Goal: Task Accomplishment & Management: Complete application form

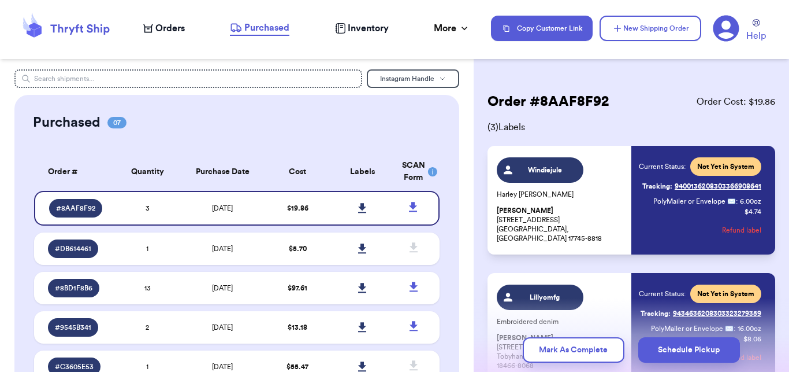
click at [168, 32] on span "Orders" at bounding box center [169, 28] width 29 height 14
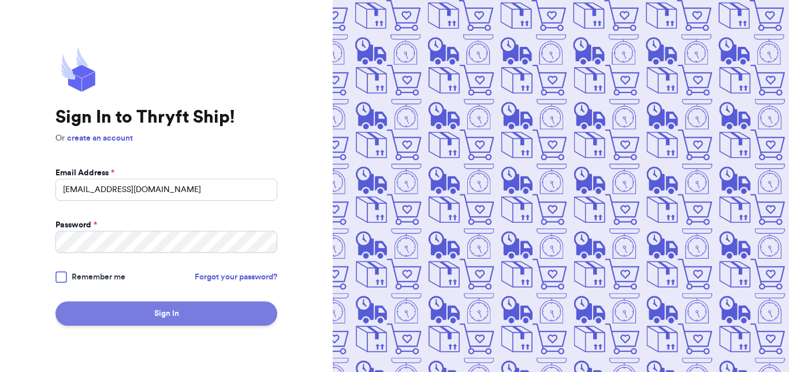
click at [166, 314] on button "Sign In" at bounding box center [166, 313] width 222 height 24
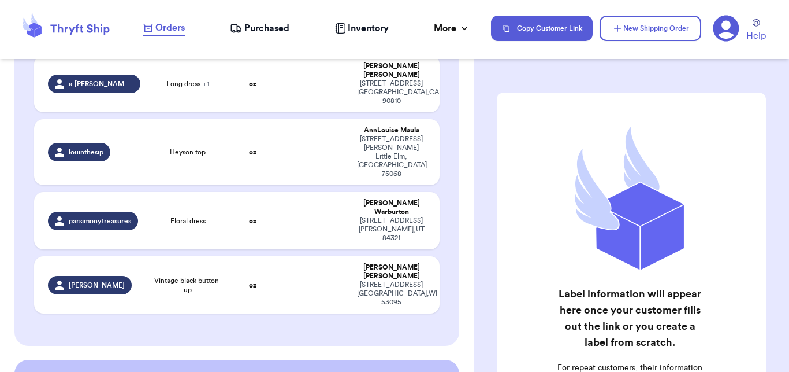
scroll to position [581, 0]
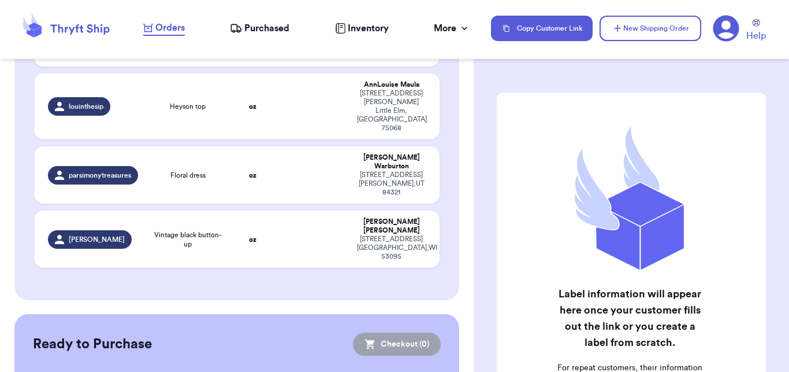
drag, startPoint x: 469, startPoint y: 298, endPoint x: 465, endPoint y: 224, distance: 74.0
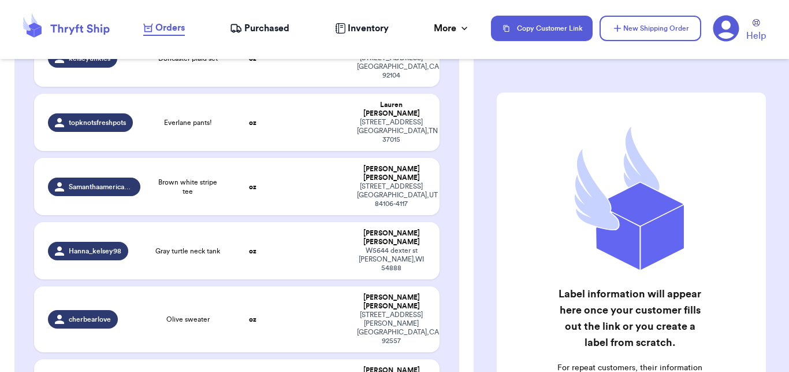
scroll to position [162, 0]
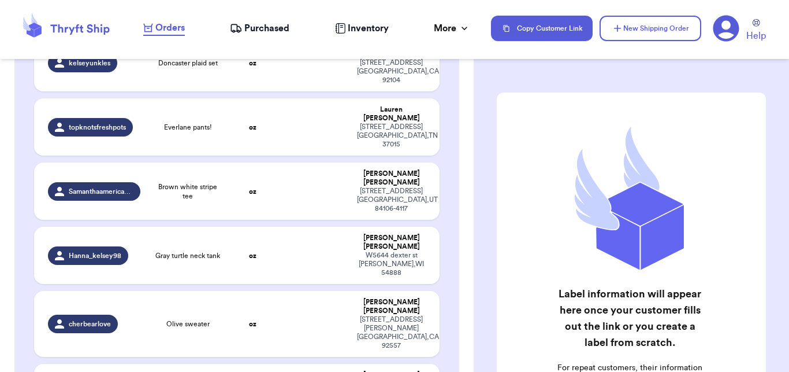
drag, startPoint x: 471, startPoint y: 243, endPoint x: 464, endPoint y: 76, distance: 167.2
click at [464, 76] on div "Customer Link New Order Incomplete 10 Get Rates for All ( 0 ) Get Rates for All…" at bounding box center [237, 186] width 474 height 372
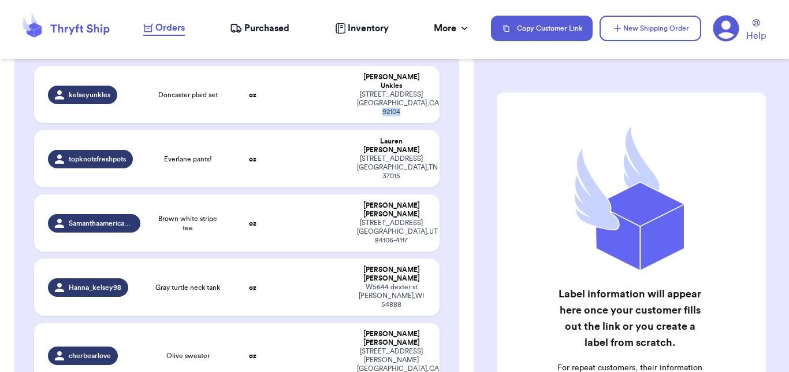
scroll to position [121, 0]
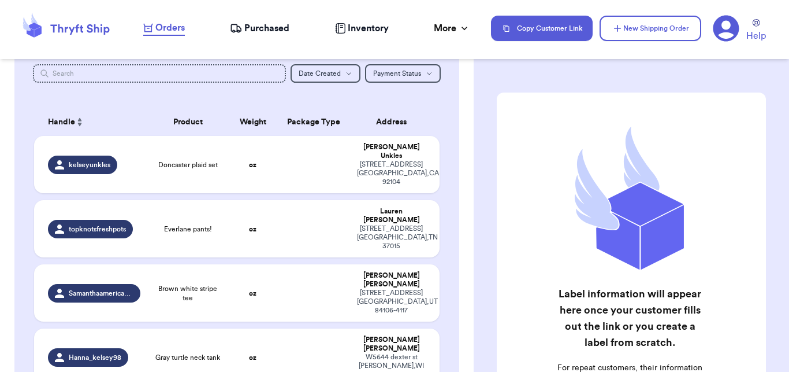
scroll to position [56, 0]
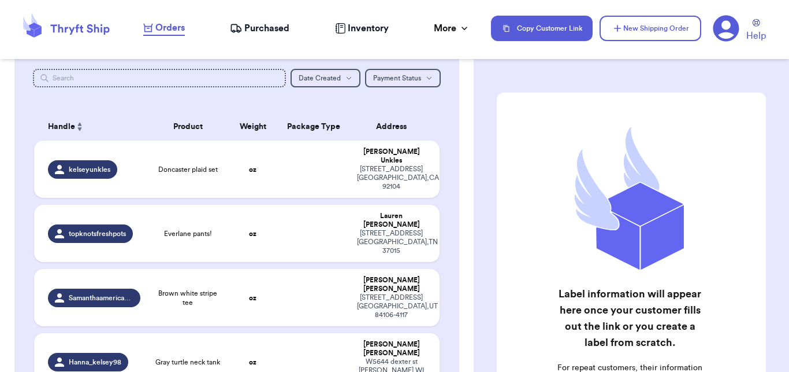
click at [655, 33] on button "New Shipping Order" at bounding box center [651, 28] width 102 height 25
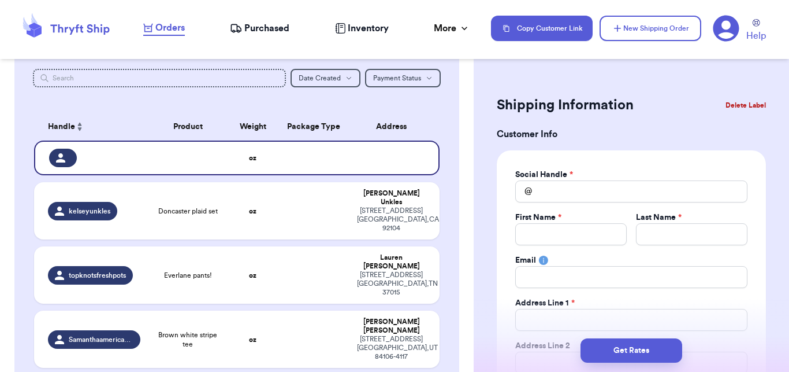
click at [543, 206] on div "Social Handle * @ First Name * Last Name * Email Address Line 1 * Address Line …" at bounding box center [631, 314] width 232 height 290
click at [547, 187] on input "Total Amount Paid" at bounding box center [631, 191] width 232 height 22
type input "e"
type input "ev"
type input "eve"
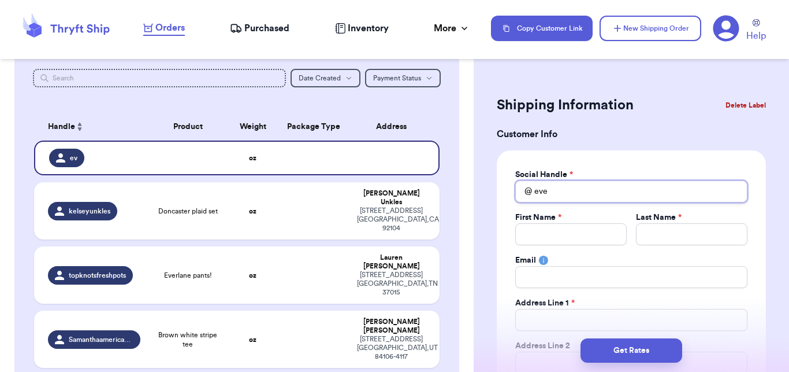
type input "evel"
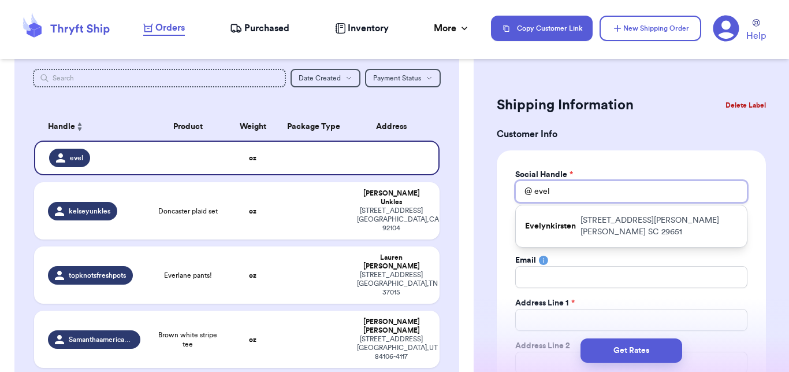
type input "[PERSON_NAME]"
type input "evelyns"
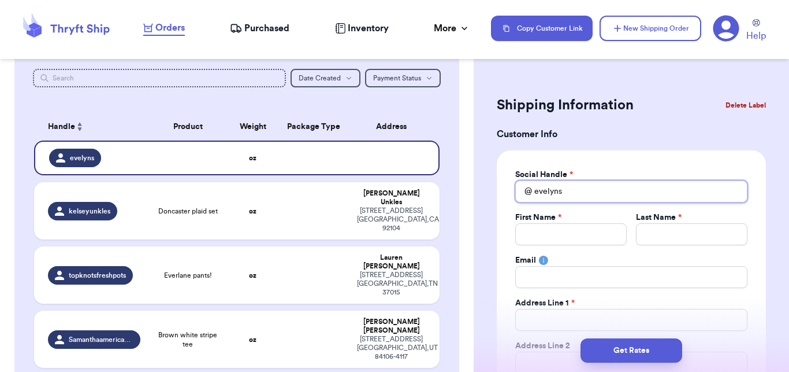
type input "evelynst"
type input "evelynstr"
type input "evelynstra"
type input "evelynstrat"
type input "evelynstrate"
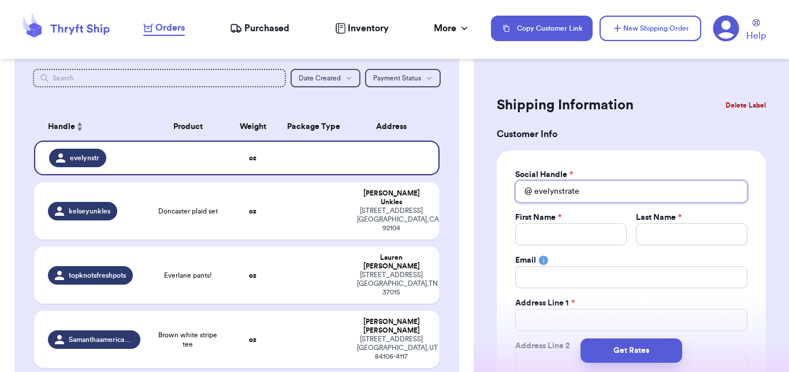
type input "evelynstrater"
type input "evelynstrate"
type input "evelynstrat"
type input "evelynstra"
type input "evelynstray"
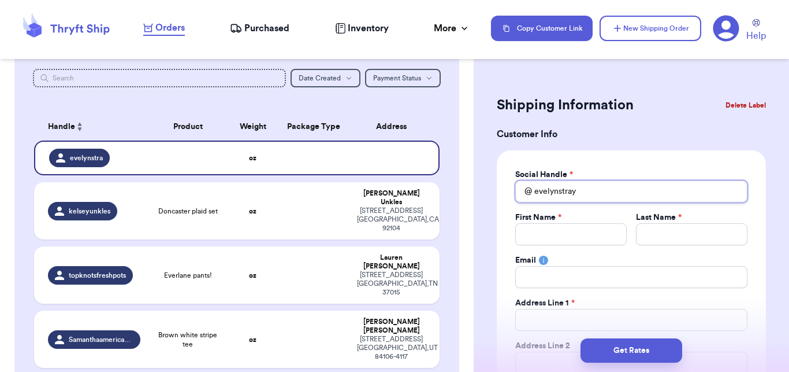
type input "evelynstraye"
type input "evelynstrayer"
click at [552, 222] on label "First Name *" at bounding box center [538, 217] width 46 height 12
click at [554, 225] on input "Total Amount Paid" at bounding box center [571, 234] width 112 height 22
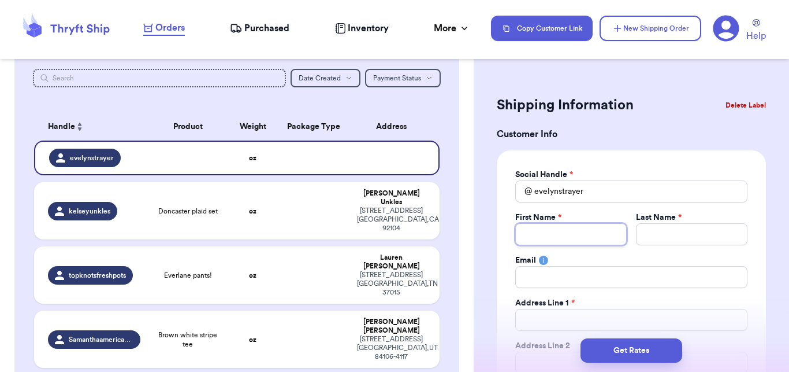
type input "E"
type input "Ev"
type input "Eve"
type input "Evel"
type input "[PERSON_NAME]"
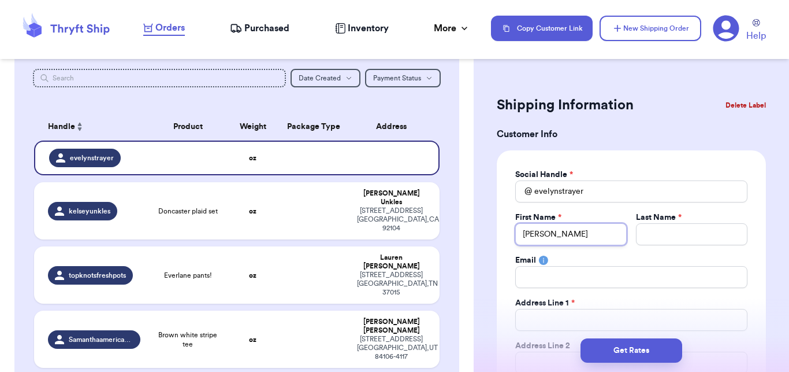
type input "[PERSON_NAME]"
type input "S"
type input "Sr"
type input "S"
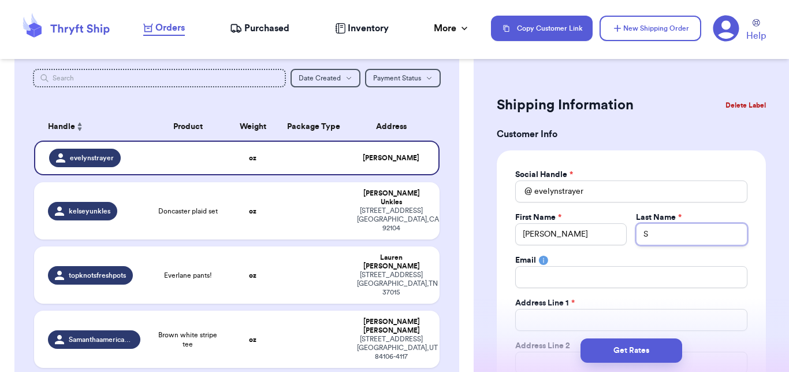
type input "St"
type input "Str"
type input "Stra"
type input "Stray"
type input "Straye"
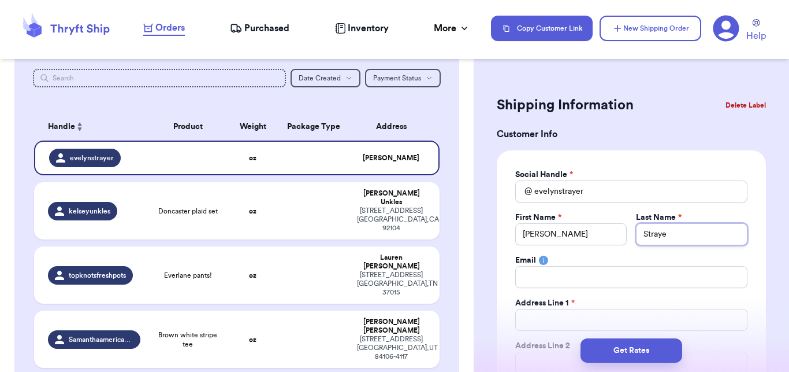
type input "[PERSON_NAME]"
type input "b"
type input "bo"
type input "boe"
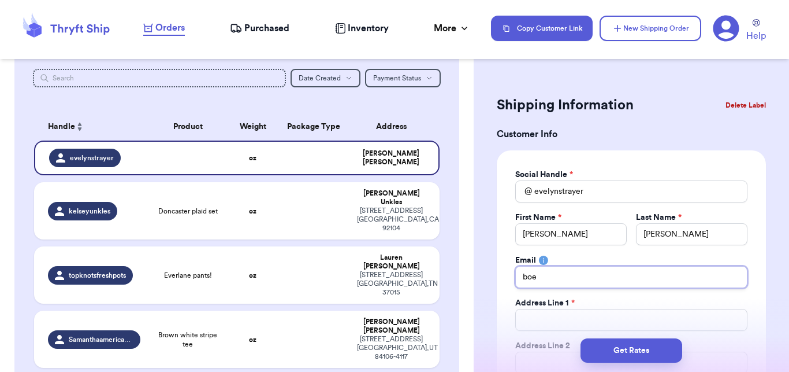
type input "[PERSON_NAME]"
type input "boe"
type input "bo"
type input "bow"
type input "bows"
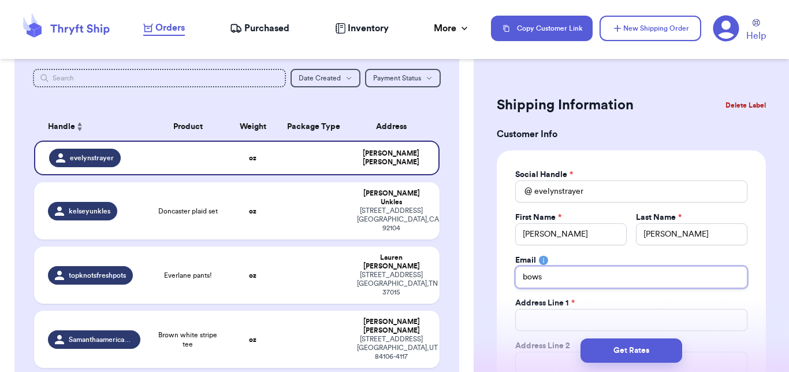
type input "[EMAIL_ADDRESS][DOMAIN_NAME]"
type input "6"
type input "64"
type input "648"
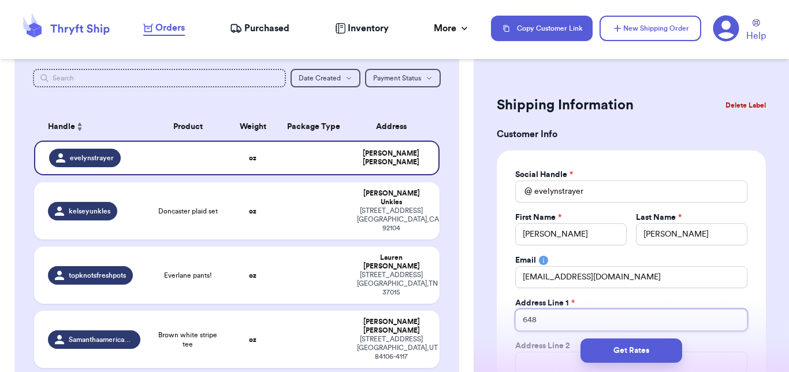
type input "6483"
type input "6483 L"
type input "6483 Li"
type input "6483 Lim"
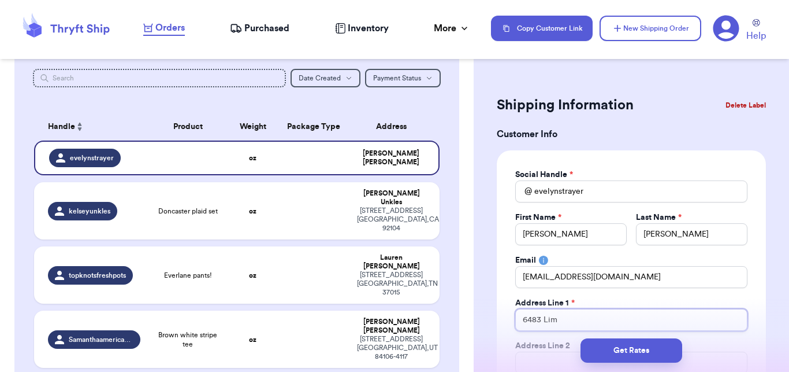
type input "6483 Limp"
type input "6483 Limpl"
type input "6483 Limp"
type input "6483 Limpk"
type input "6483 Limpki"
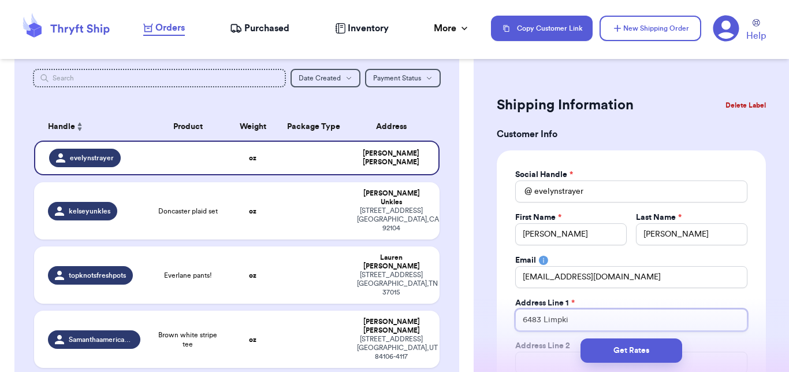
type input "6483 Limpkin"
type input "6483 Limpkin S"
type input "6483 Limpkin"
type input "6483 Limpkin D"
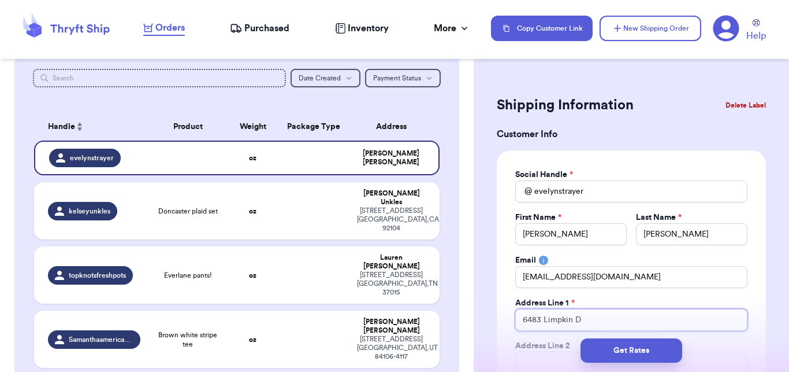
type input "6483 Limpkin Dr"
type input "6483 Limpkin Dri"
type input "[STREET_ADDRESS]"
type input "6483 Limpkin Dri"
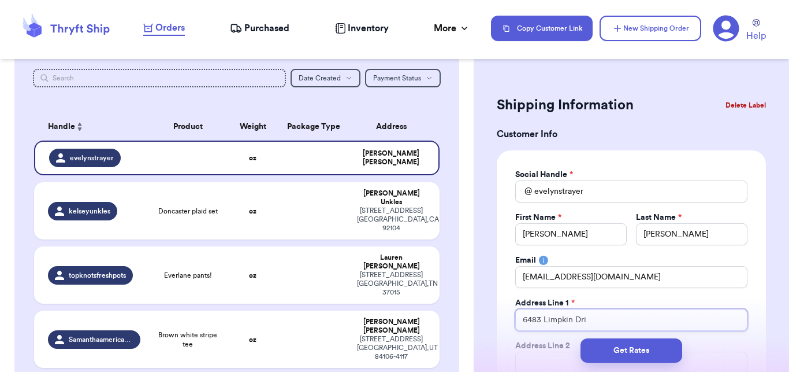
type input "6483 Limpkin Dri"
type input "6483 Limpkin Driv"
type input "[STREET_ADDRESS]"
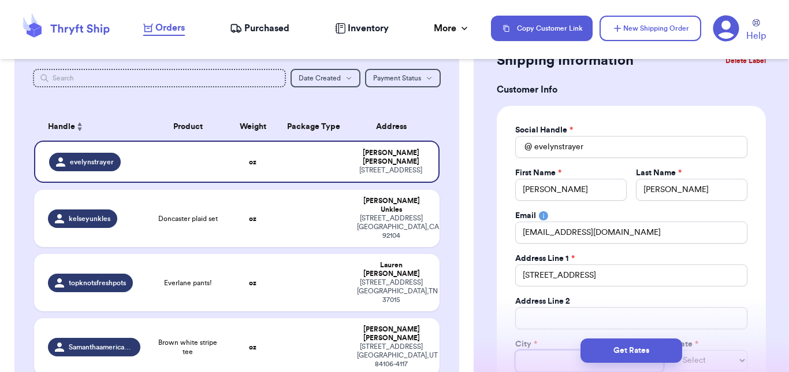
type input "C"
type input "Co"
type input "Col"
type input "Colu"
type input "Colum"
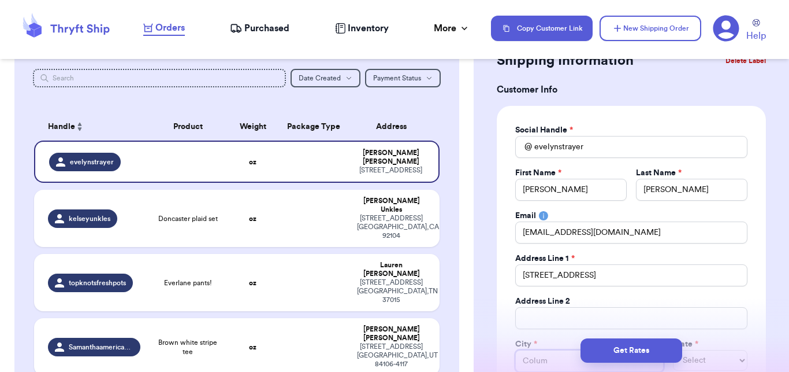
type input "Columb"
type input "Columbu"
type input "Columbus"
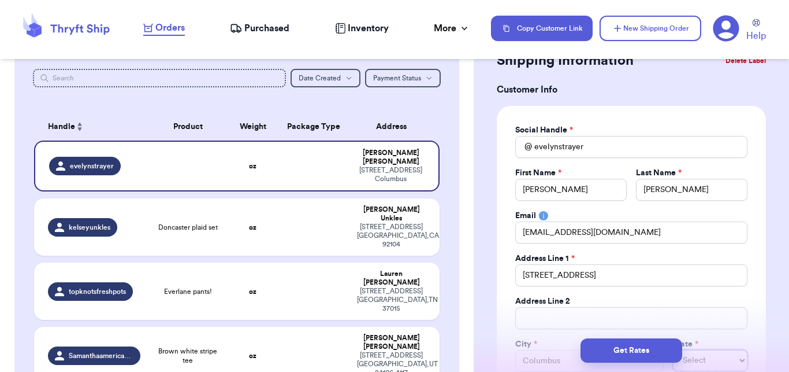
select select "OH"
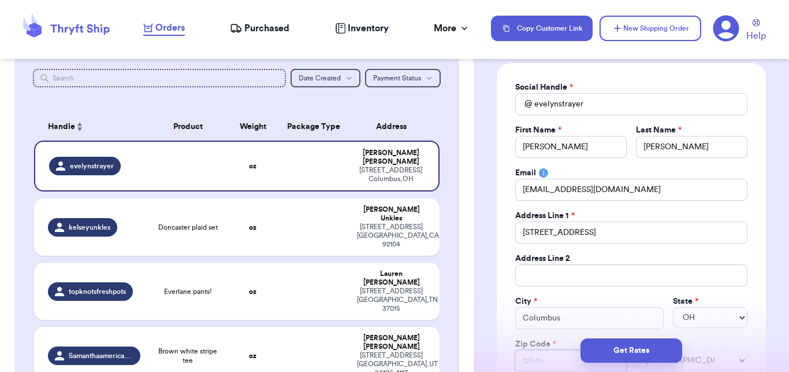
type input "4"
type input "43"
type input "432"
type input "4323"
type input "43230"
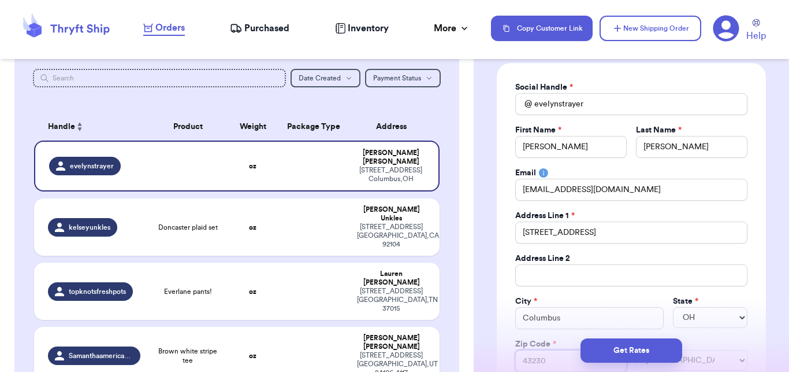
type input "43230-"
type input "43230-6"
type input "43230-64"
type input "43230-647"
type input "43230-6471"
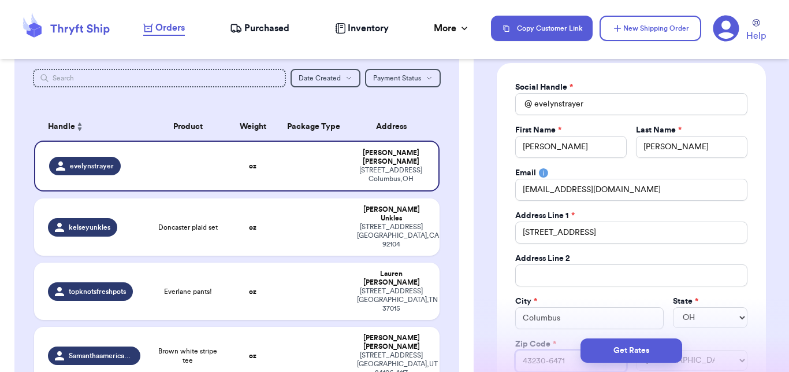
type input "43230-6471"
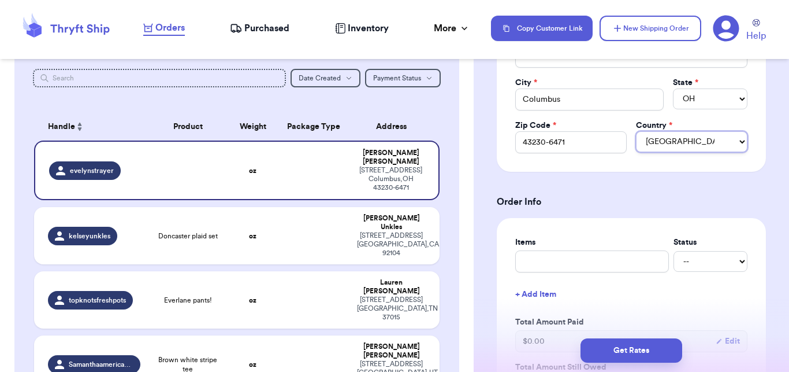
scroll to position [315, 0]
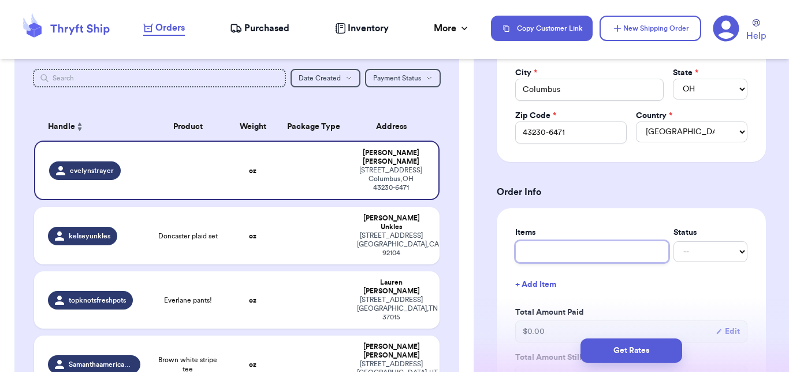
click at [578, 255] on input "text" at bounding box center [592, 251] width 154 height 22
type input "ta"
type input "tar"
type input "targ"
type input "targe"
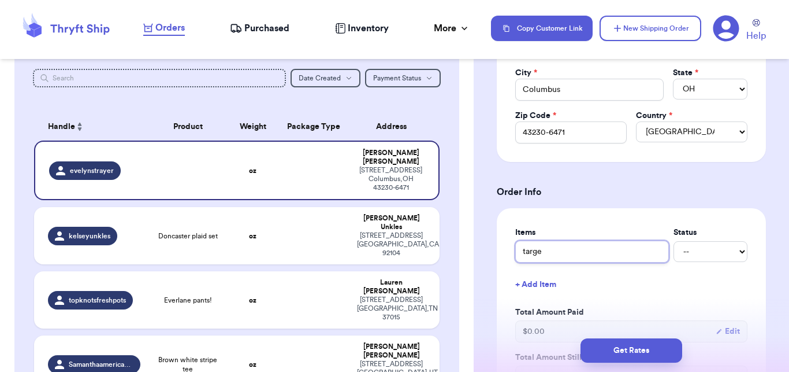
type input "target"
click at [424, 116] on th "Address" at bounding box center [395, 127] width 90 height 28
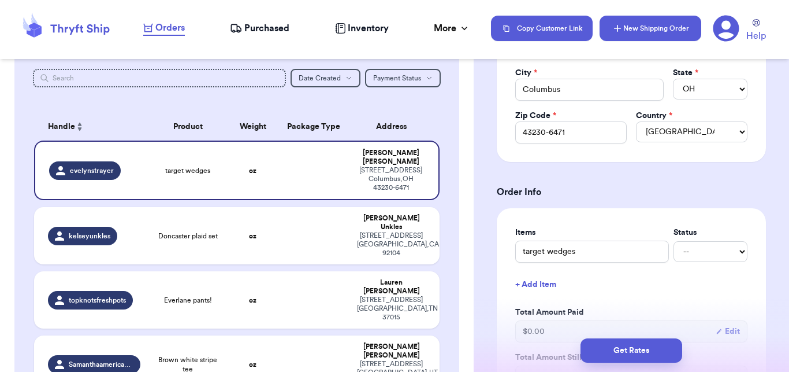
click at [637, 29] on button "New Shipping Order" at bounding box center [651, 28] width 102 height 25
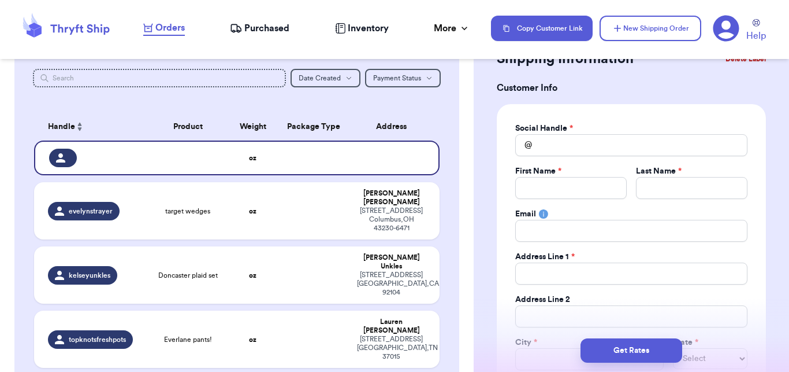
scroll to position [0, 0]
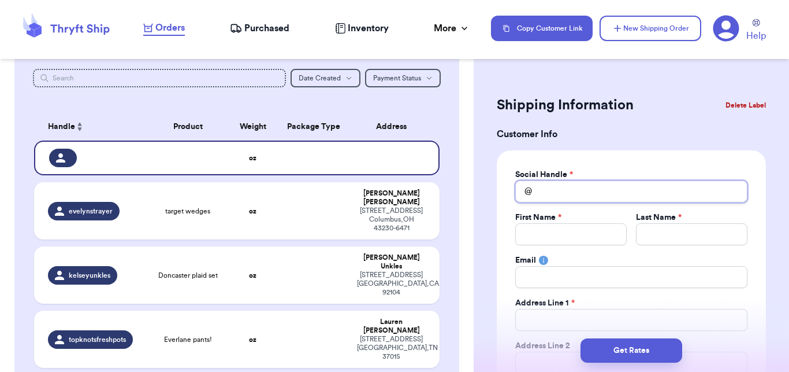
click at [539, 188] on input "Total Amount Paid" at bounding box center [631, 191] width 232 height 22
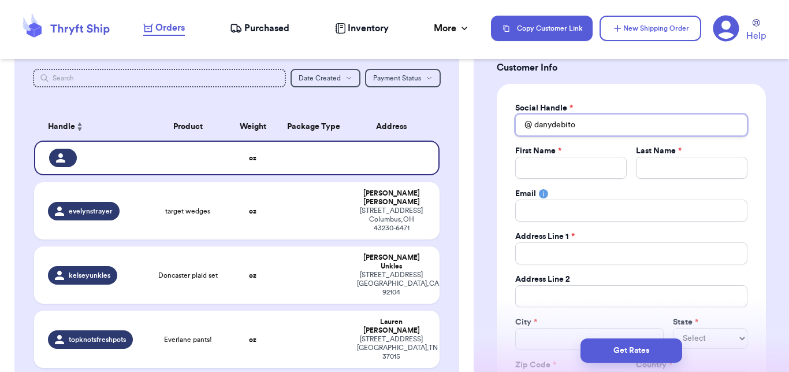
scroll to position [135, 0]
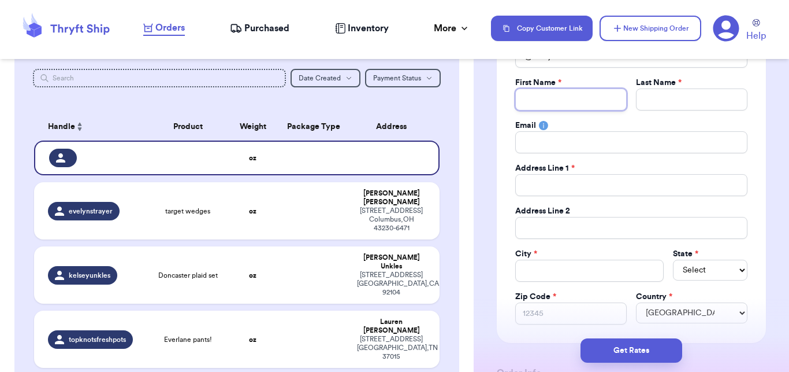
click at [599, 105] on input "Total Amount Paid" at bounding box center [571, 99] width 112 height 22
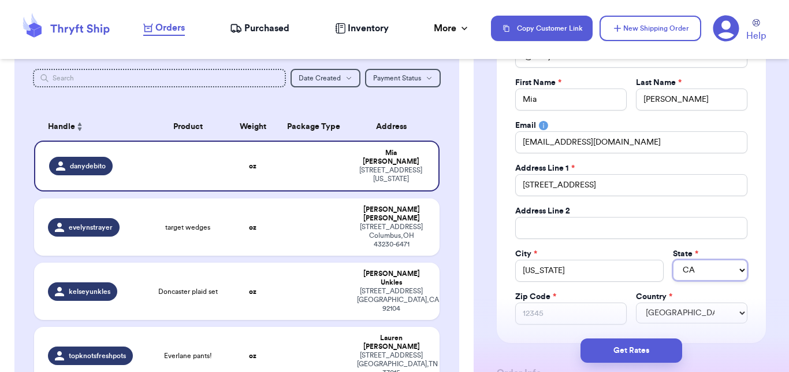
click at [697, 263] on select "AL AK AZ AR CA CO CT DE DC [GEOGRAPHIC_DATA] [GEOGRAPHIC_DATA] HI ID IL IN IA […" at bounding box center [710, 269] width 75 height 21
click option "DC" at bounding box center [0, 0] width 0 height 0
click at [565, 315] on input "Zip Code *" at bounding box center [571, 313] width 112 height 22
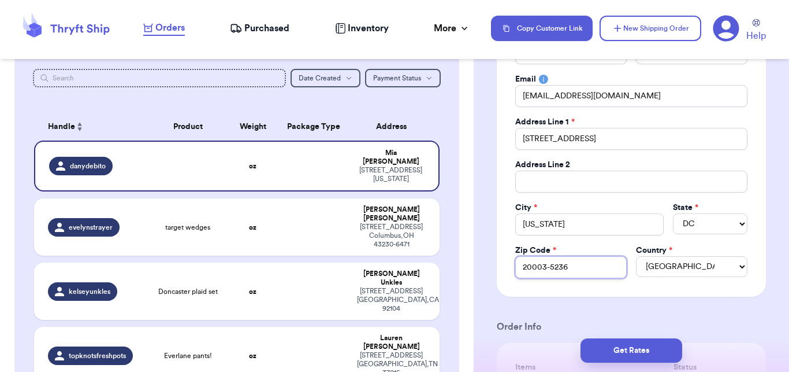
scroll to position [426, 0]
click at [649, 31] on button "New Shipping Order" at bounding box center [651, 28] width 102 height 25
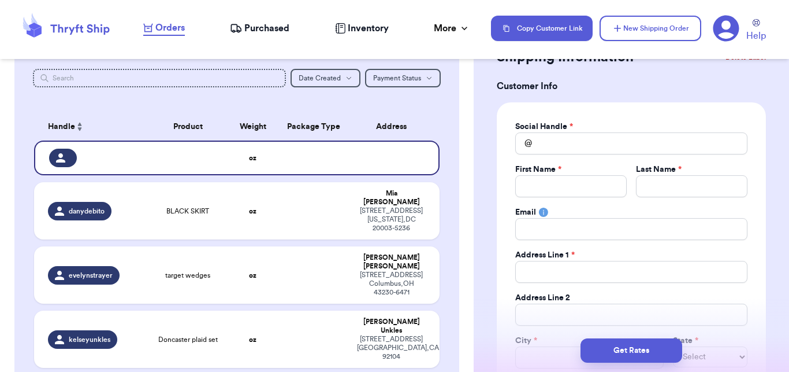
scroll to position [0, 0]
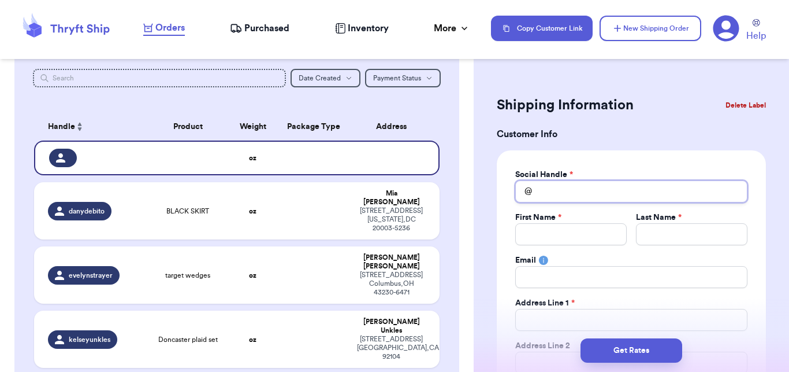
click at [595, 187] on input "Total Amount Paid" at bounding box center [631, 191] width 232 height 22
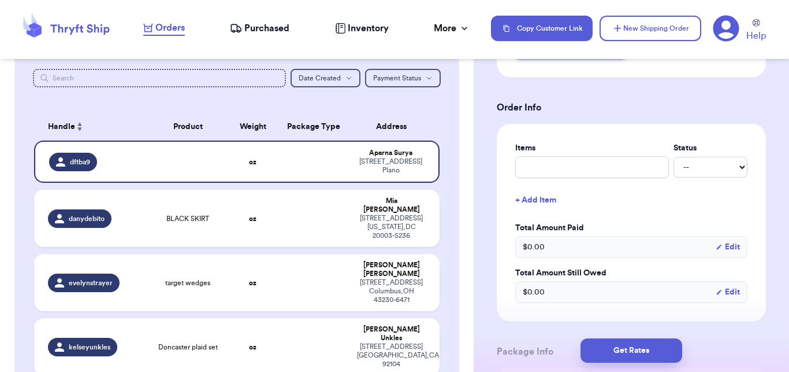
scroll to position [406, 0]
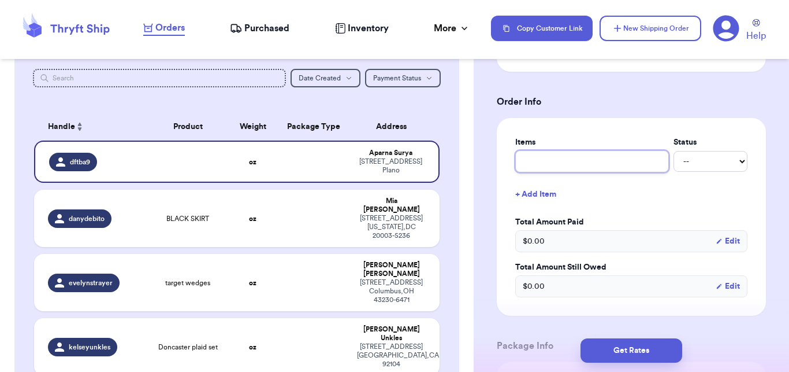
click at [549, 169] on input "text" at bounding box center [592, 161] width 154 height 22
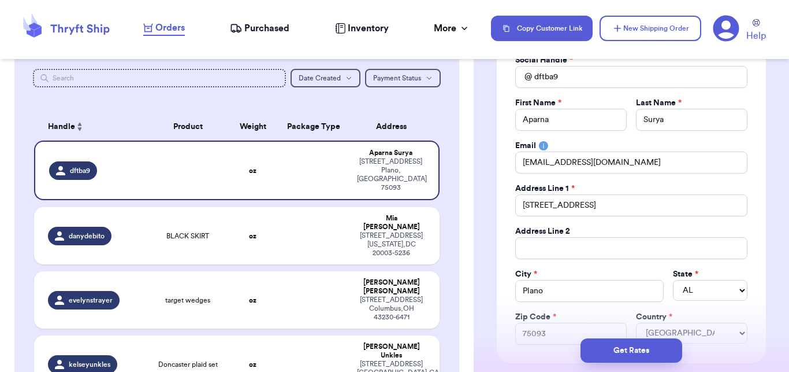
scroll to position [101, 0]
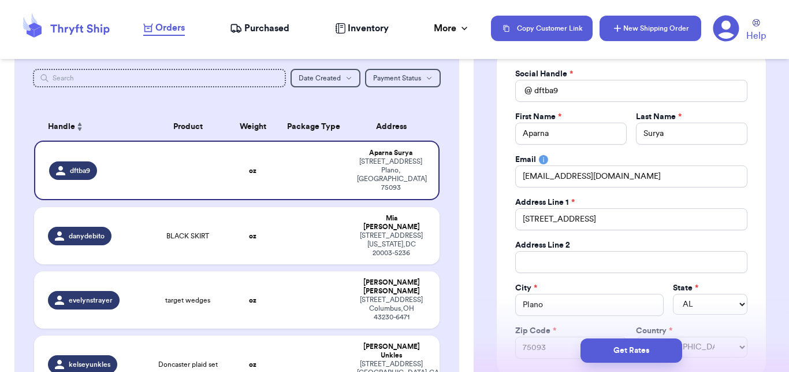
click at [659, 29] on button "New Shipping Order" at bounding box center [651, 28] width 102 height 25
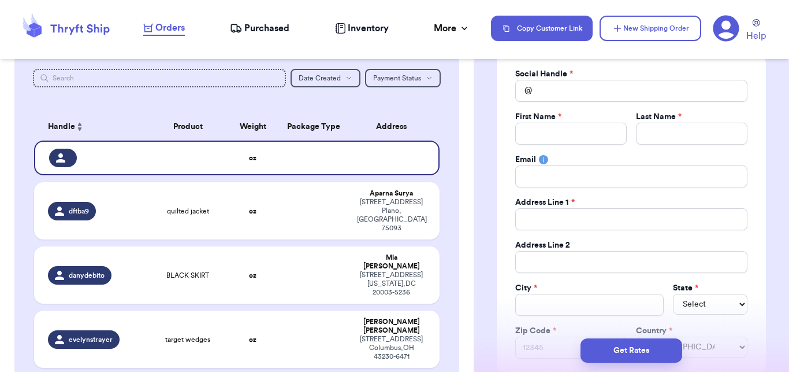
click at [651, 104] on div "Social Handle * @ First Name * Last Name * Email Address Line 1 * Address Line …" at bounding box center [631, 213] width 232 height 290
click at [649, 98] on input "Total Amount Paid" at bounding box center [631, 91] width 232 height 22
click at [597, 140] on input "Total Amount Paid" at bounding box center [571, 133] width 112 height 22
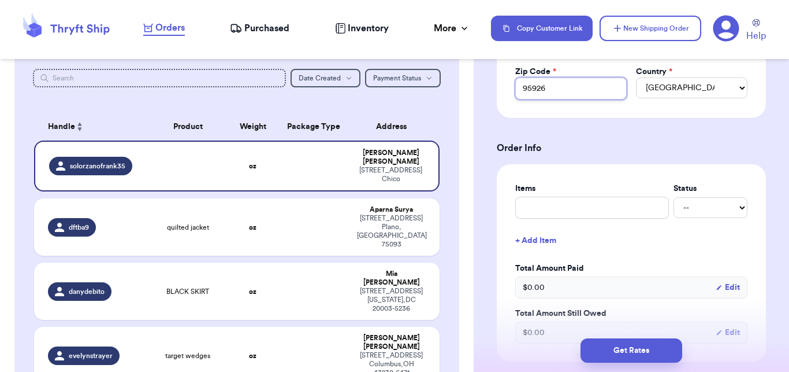
scroll to position [396, 0]
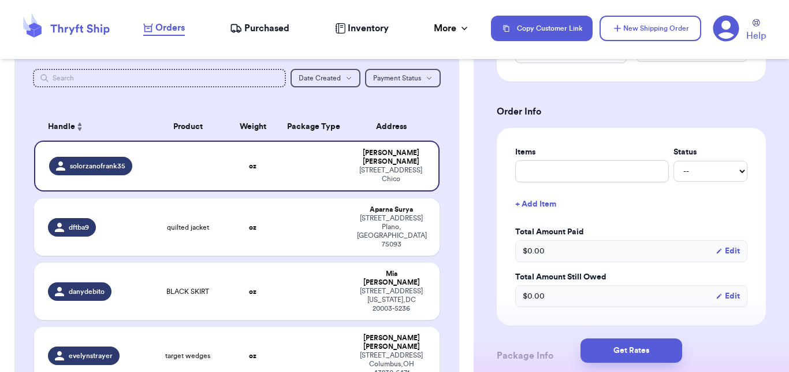
click at [514, 161] on div "Items Status -- Paid Owes + Add Item Total Amount Paid $ 0.00 Edit Total Amount…" at bounding box center [631, 227] width 269 height 198
click at [545, 175] on input "text" at bounding box center [592, 171] width 154 height 22
click at [324, 198] on td at bounding box center [313, 226] width 73 height 57
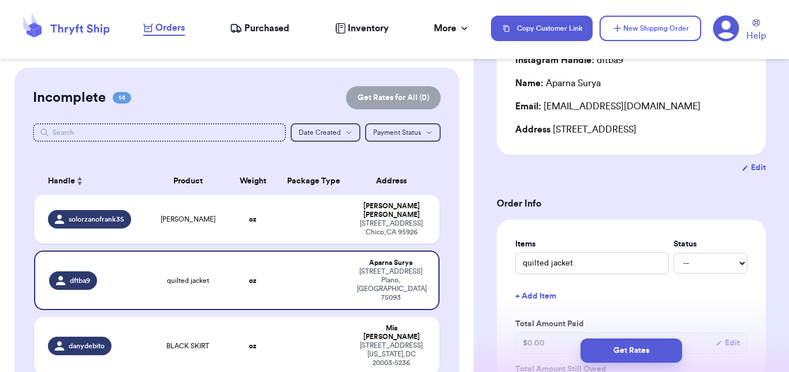
scroll to position [0, 0]
